Goal: Task Accomplishment & Management: Use online tool/utility

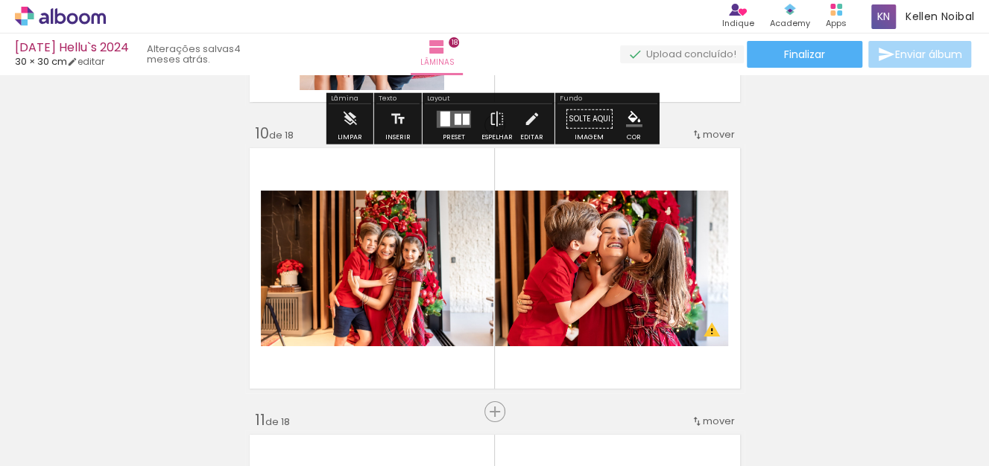
scroll to position [2898, 0]
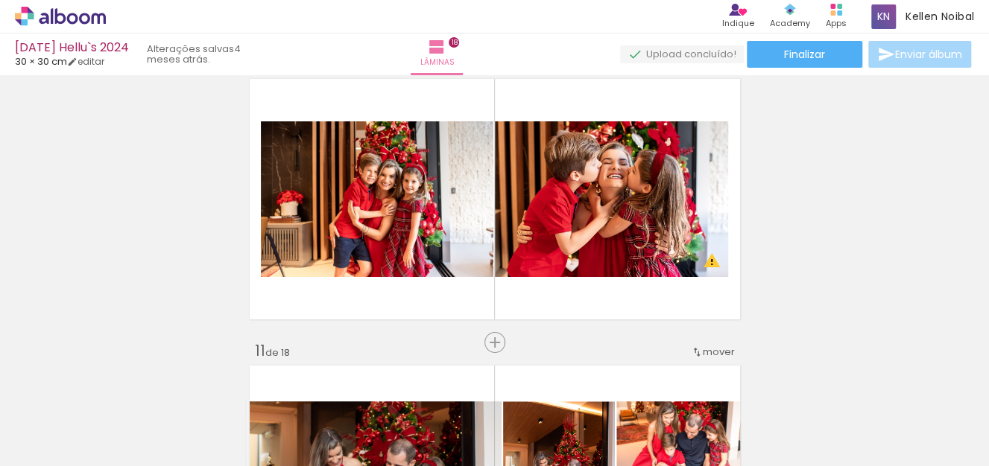
scroll to position [2226, 0]
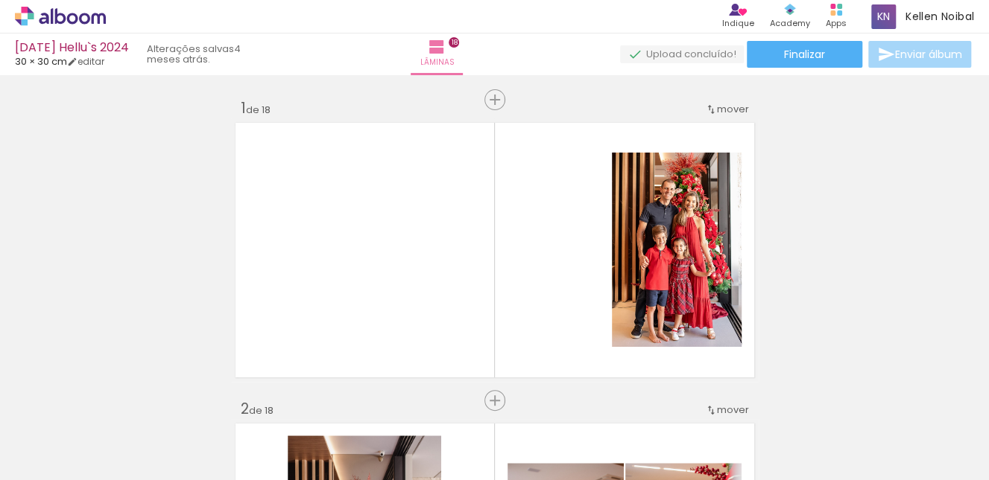
scroll to position [2226, 0]
